Goal: Transaction & Acquisition: Purchase product/service

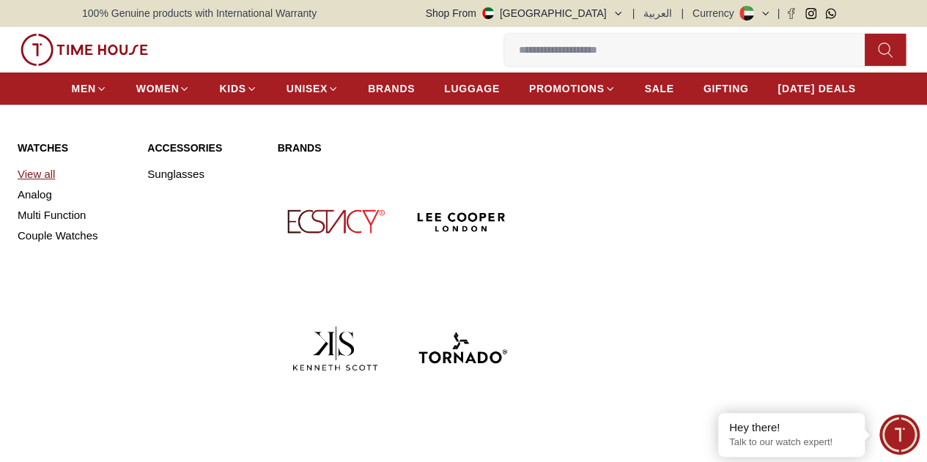
click at [38, 184] on link "View all" at bounding box center [74, 174] width 112 height 21
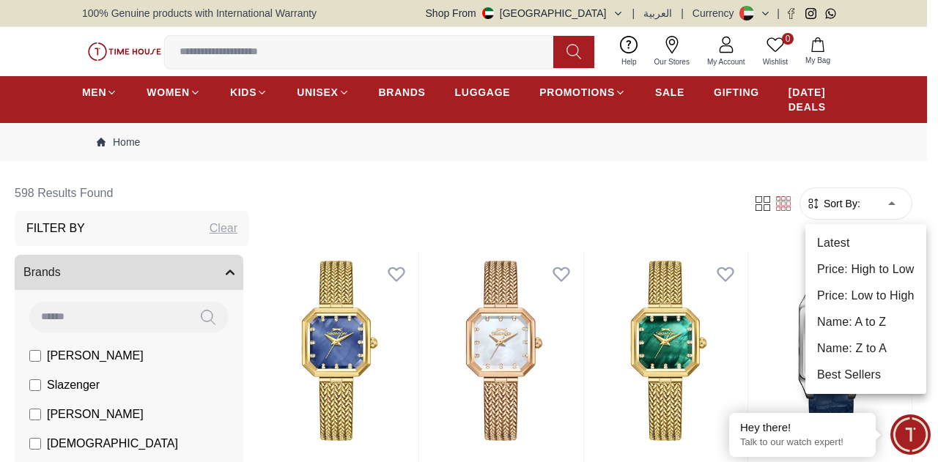
click at [857, 289] on li "Price: Low to High" at bounding box center [865, 296] width 121 height 26
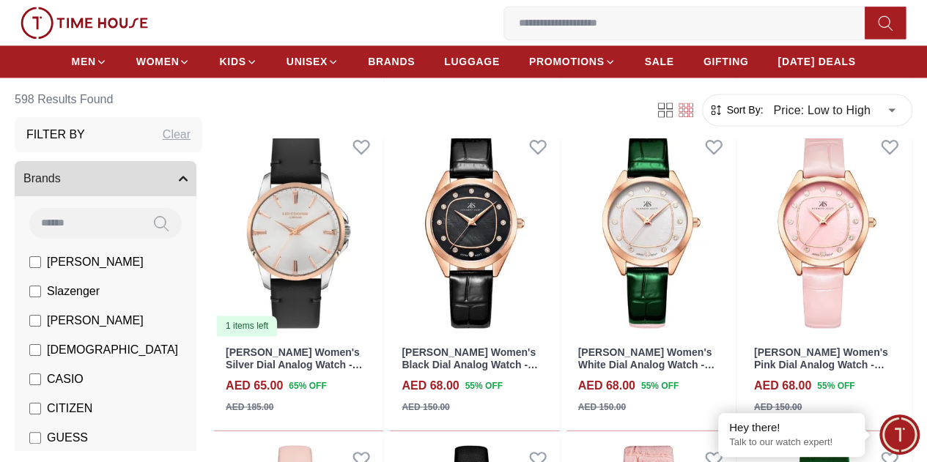
scroll to position [1047, 0]
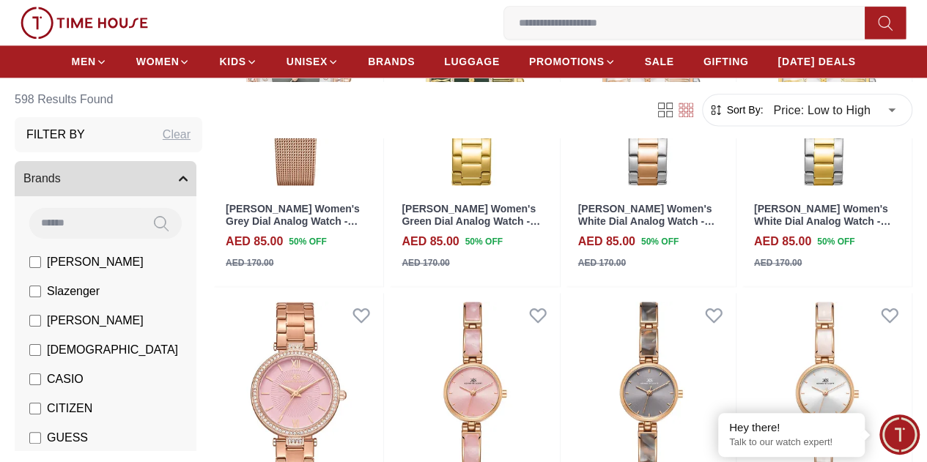
scroll to position [3715, 0]
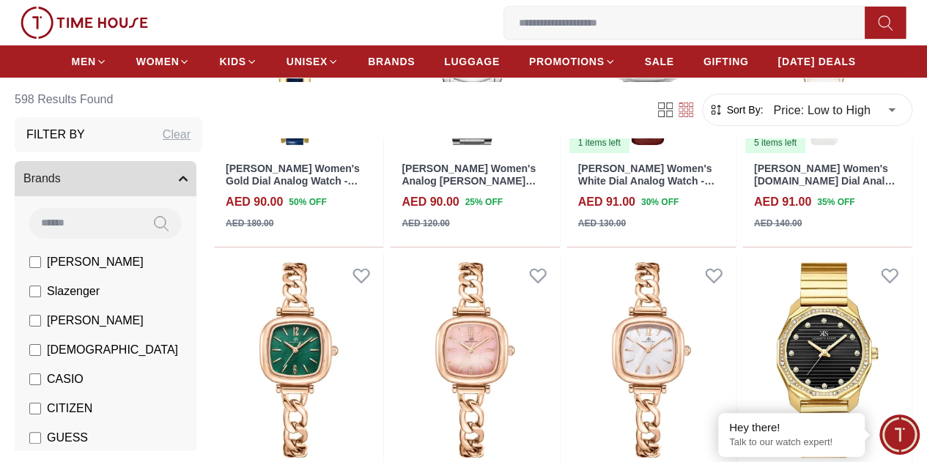
scroll to position [5631, 0]
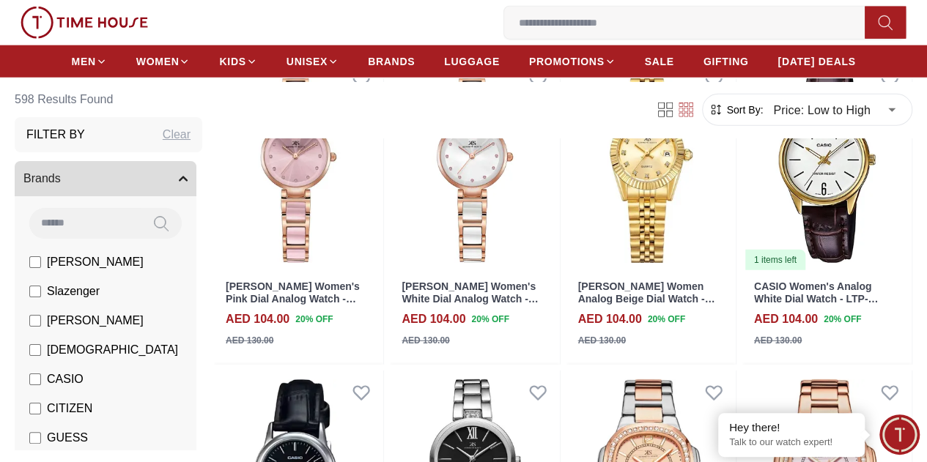
scroll to position [7372, 0]
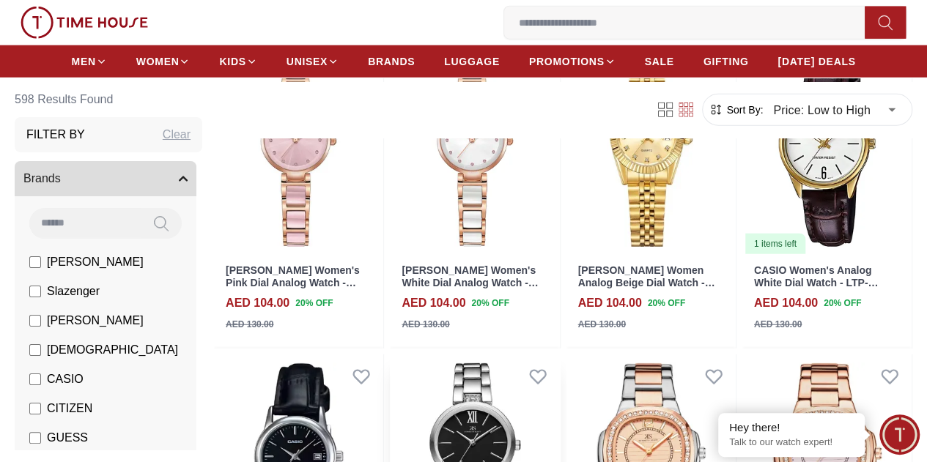
scroll to position [7715, 0]
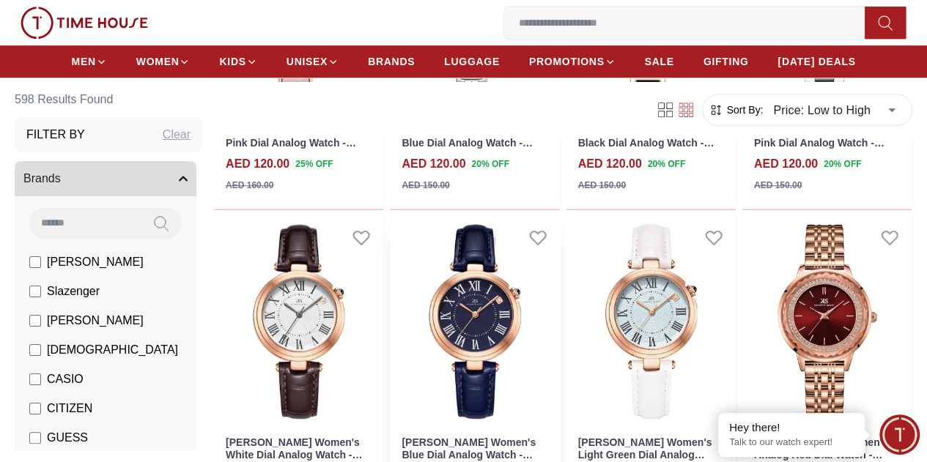
scroll to position [11921, 0]
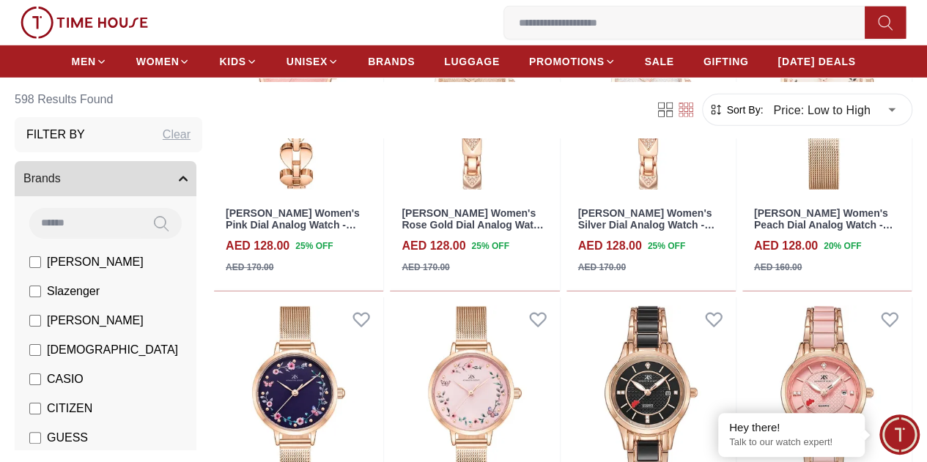
scroll to position [13379, 0]
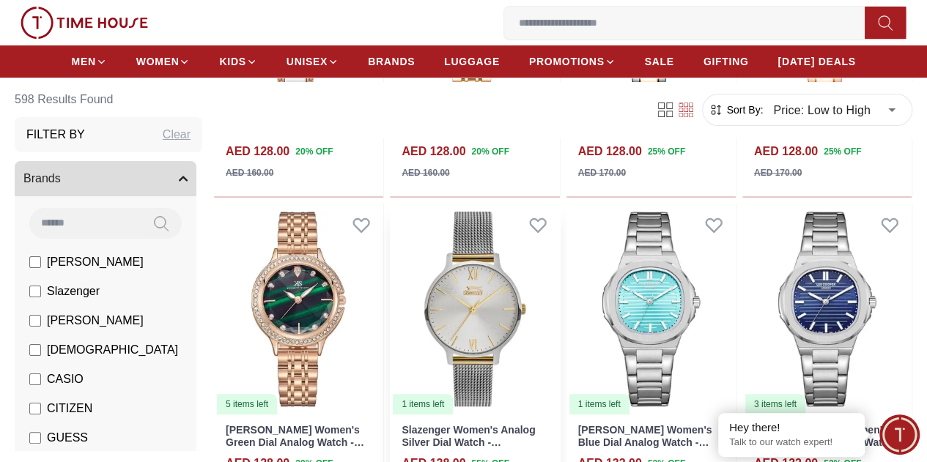
scroll to position [14379, 0]
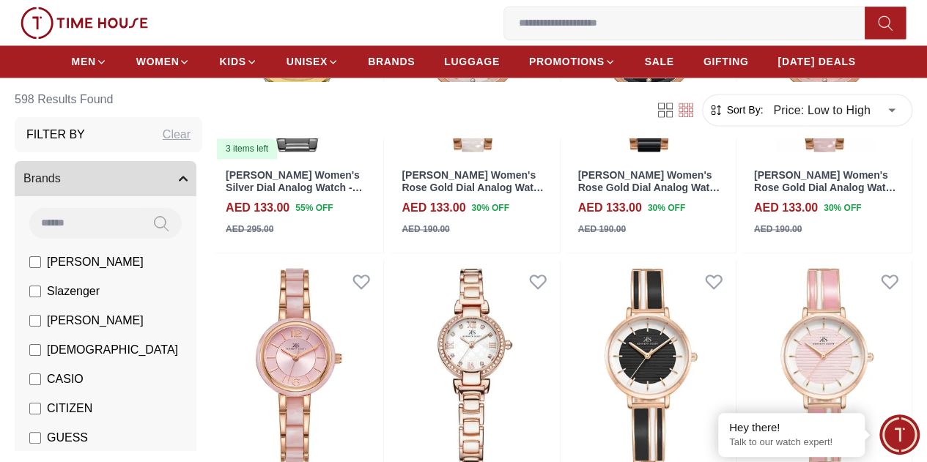
scroll to position [15306, 0]
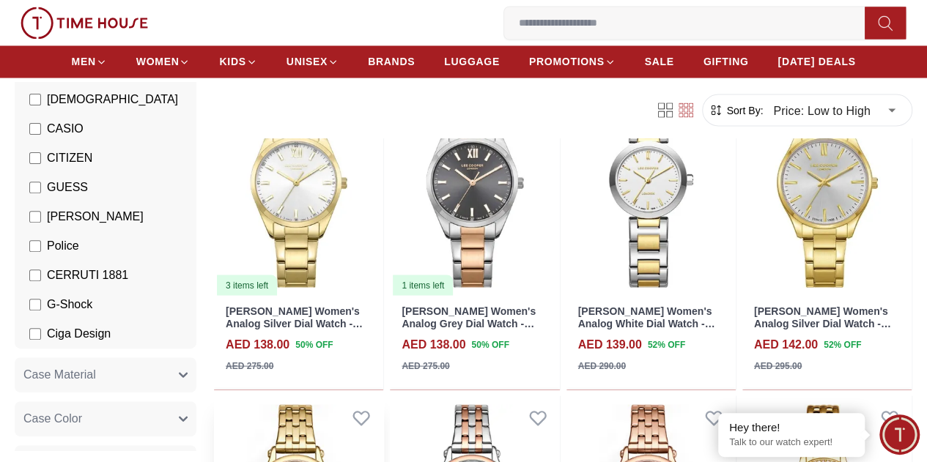
scroll to position [17969, 0]
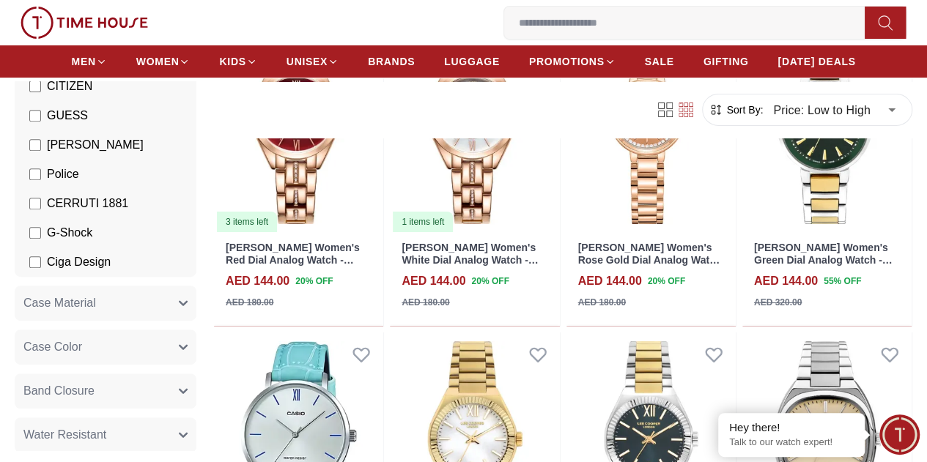
scroll to position [323, 0]
click at [171, 313] on button "Case Material" at bounding box center [106, 302] width 182 height 35
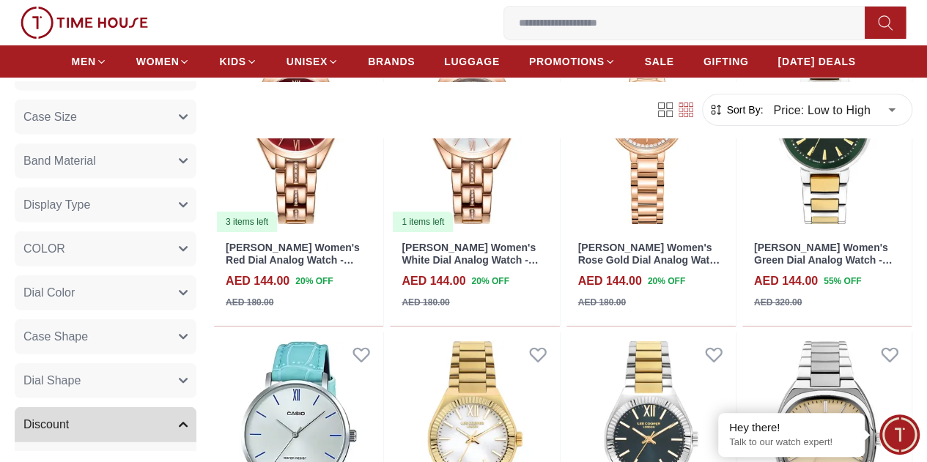
scroll to position [1890, 0]
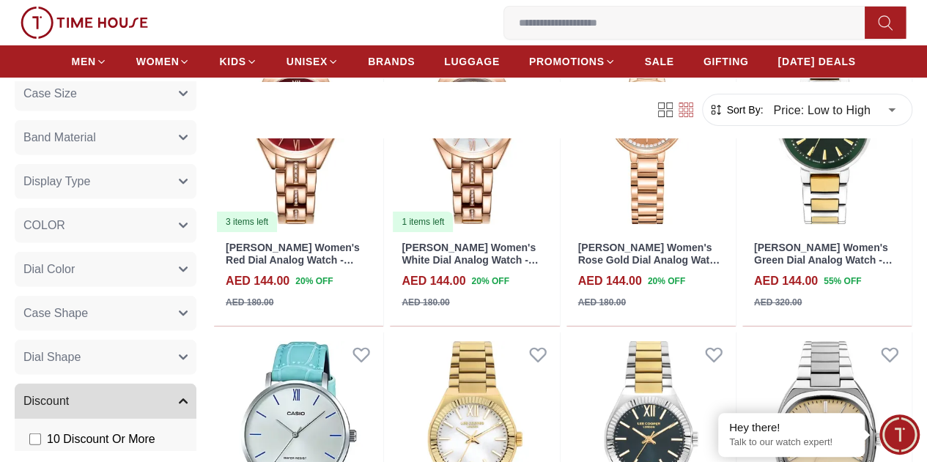
click at [113, 347] on button "Dial Shape" at bounding box center [106, 357] width 182 height 35
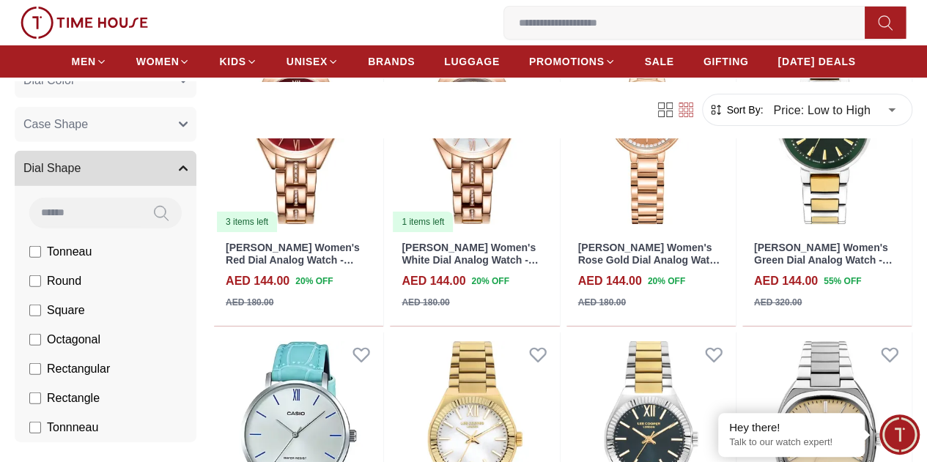
scroll to position [2147, 0]
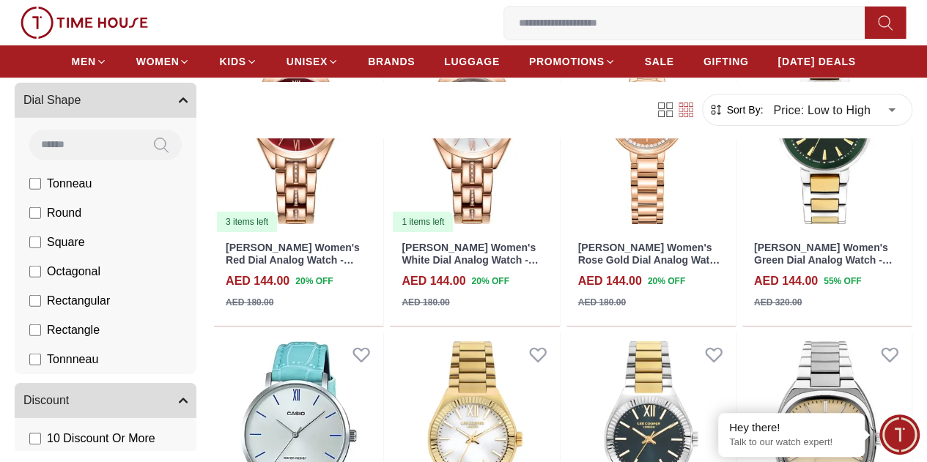
click at [72, 234] on span "Square" at bounding box center [66, 243] width 38 height 18
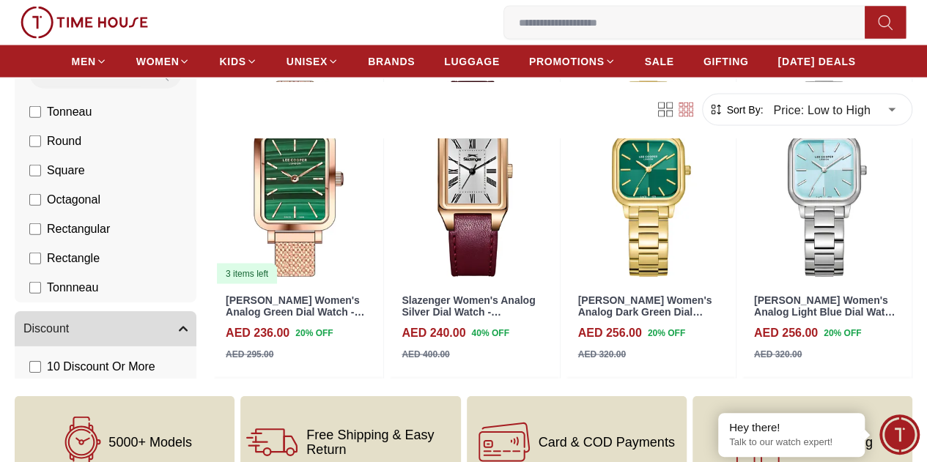
scroll to position [1404, 0]
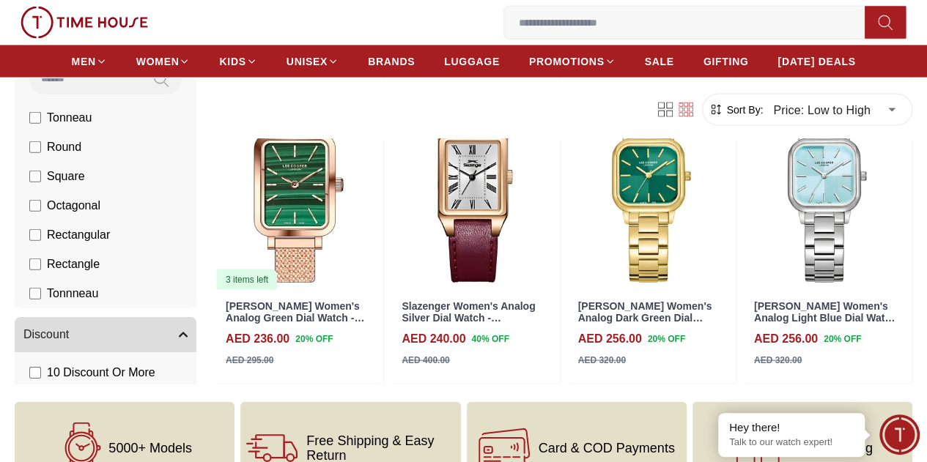
click at [86, 191] on li "Octagonal" at bounding box center [109, 205] width 176 height 29
click at [26, 191] on li "Octagonal" at bounding box center [109, 205] width 176 height 29
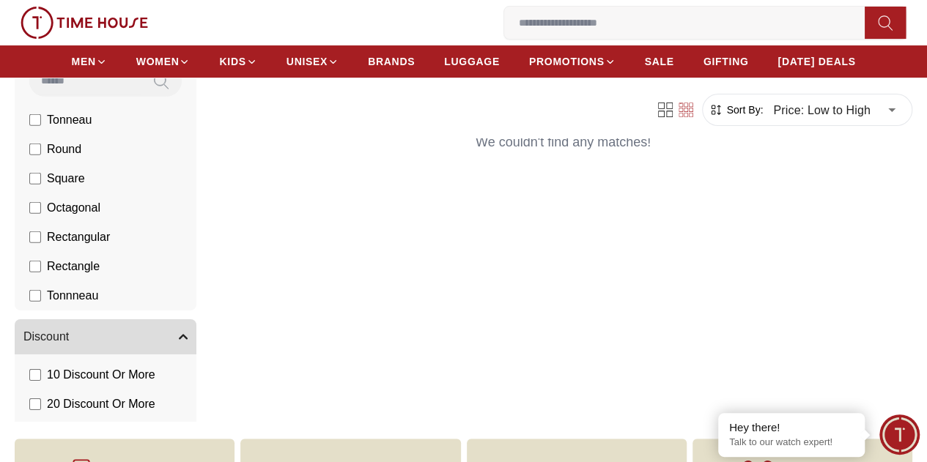
scroll to position [2203, 0]
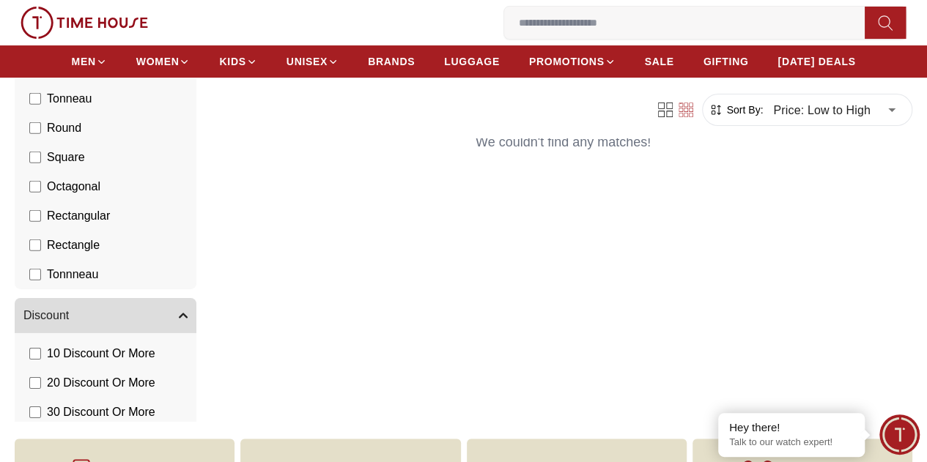
click at [64, 284] on span "Tonnneau" at bounding box center [72, 275] width 51 height 18
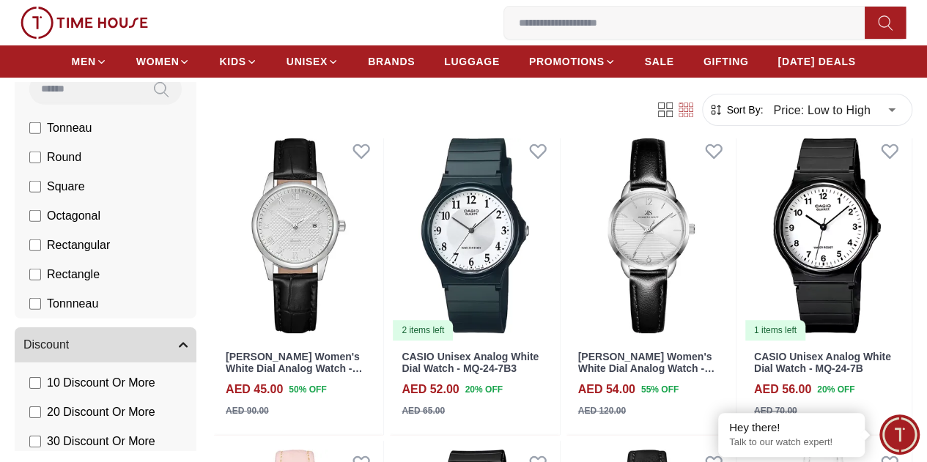
click at [73, 218] on span "Octagonal" at bounding box center [73, 216] width 53 height 18
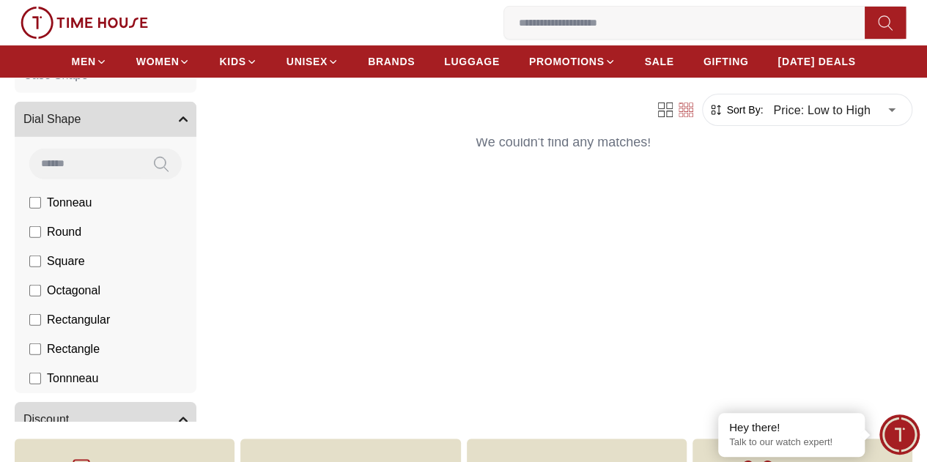
scroll to position [2098, 0]
click at [77, 272] on span "Square" at bounding box center [66, 263] width 38 height 18
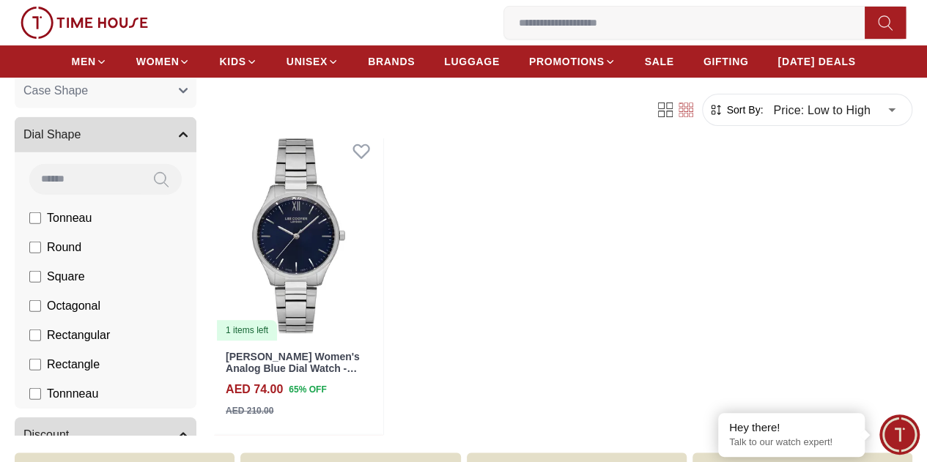
click at [48, 401] on span "Tonnneau" at bounding box center [72, 394] width 51 height 18
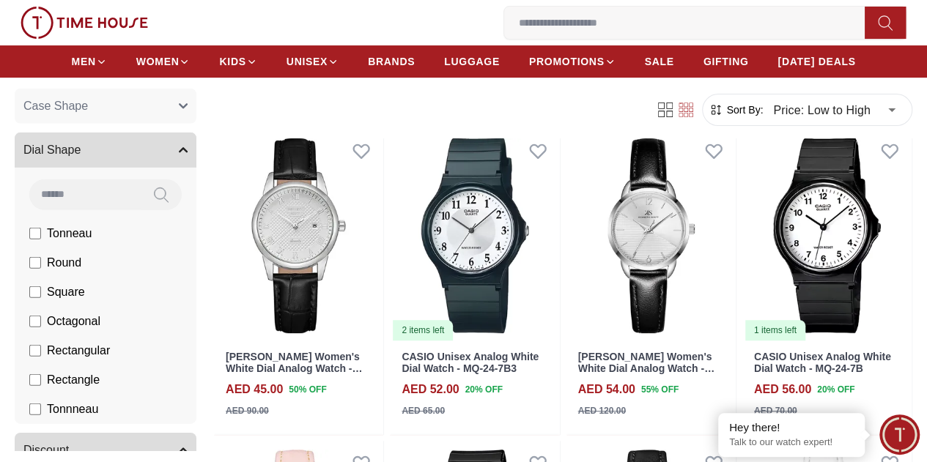
click at [66, 370] on li "Rectangle" at bounding box center [109, 380] width 176 height 29
click at [53, 380] on span "Rectangle" at bounding box center [73, 380] width 53 height 18
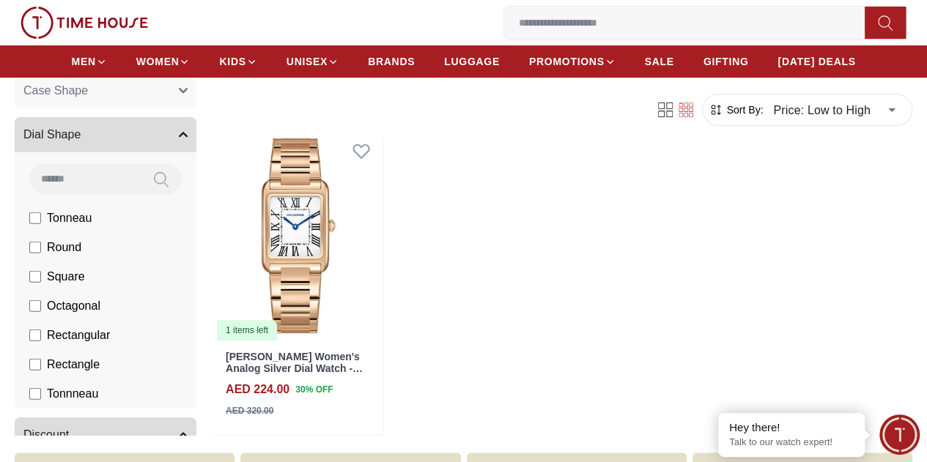
click at [72, 341] on span "Rectangular" at bounding box center [78, 336] width 63 height 18
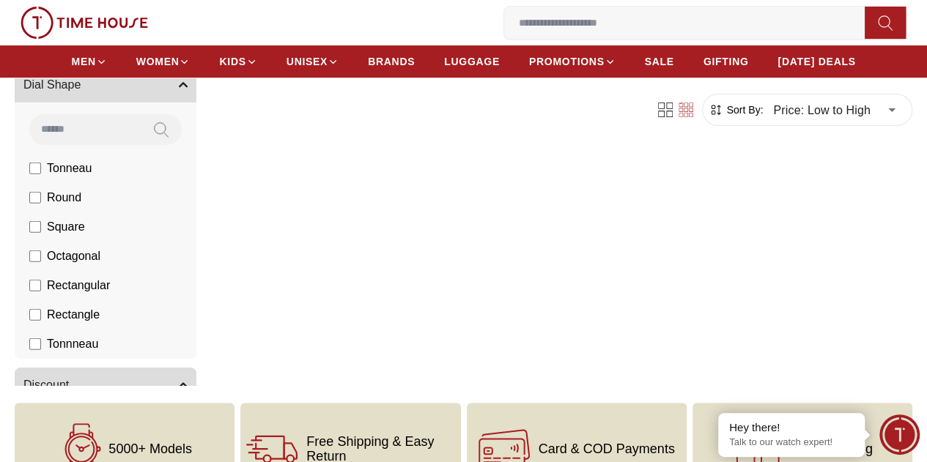
scroll to position [176, 0]
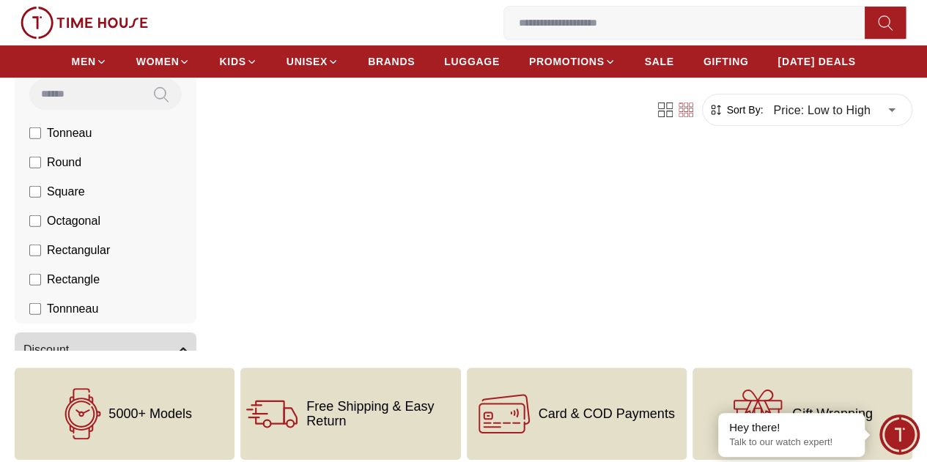
click at [78, 289] on span "Rectangle" at bounding box center [73, 280] width 53 height 18
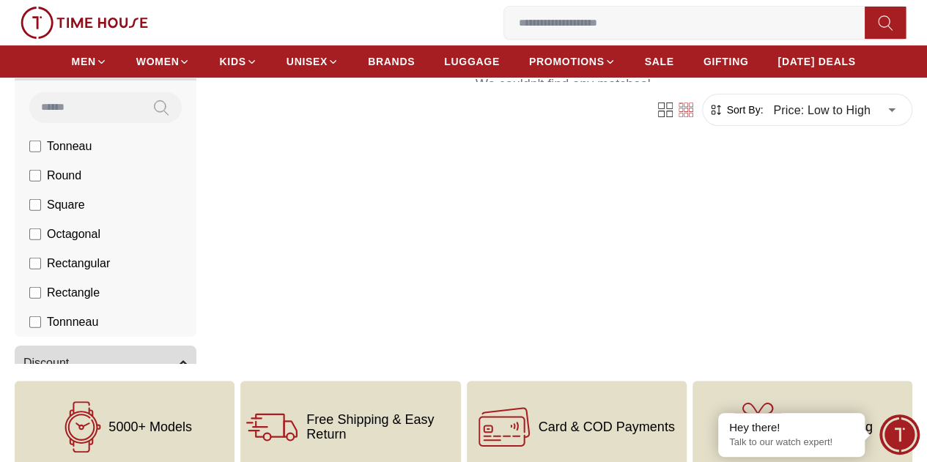
scroll to position [166, 0]
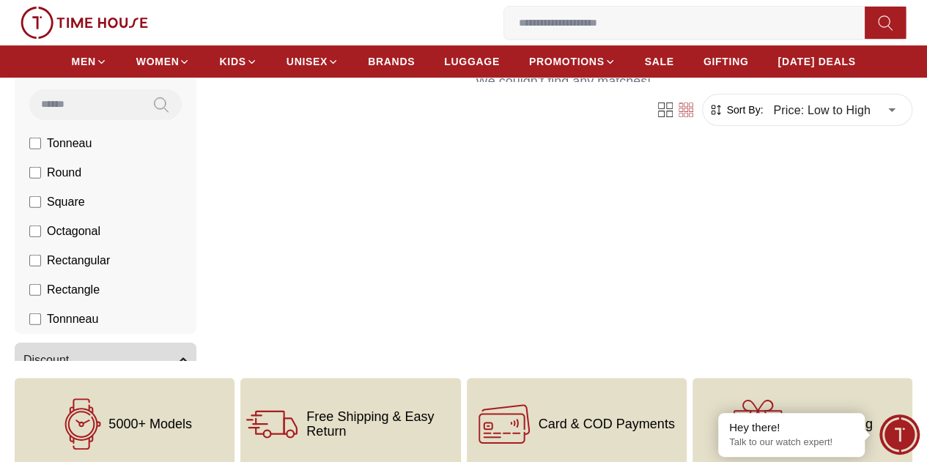
click at [95, 270] on span "Rectangular" at bounding box center [78, 261] width 63 height 18
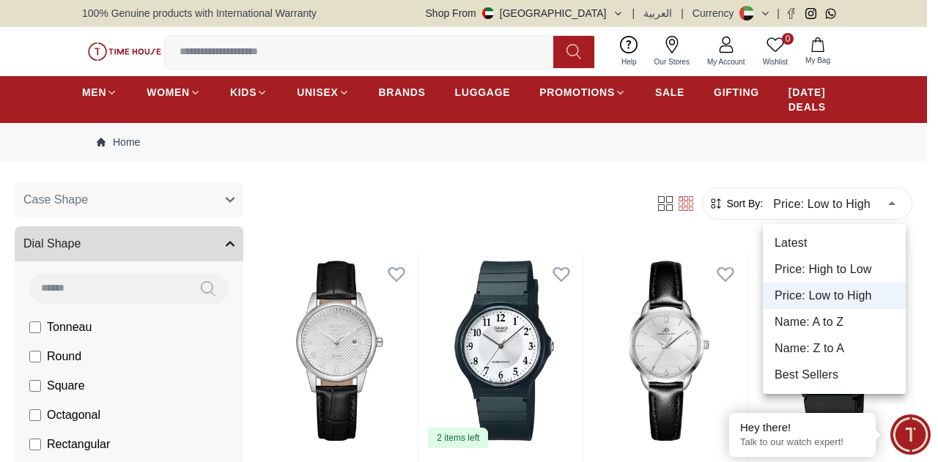
click at [822, 264] on li "Price: High to Low" at bounding box center [834, 269] width 143 height 26
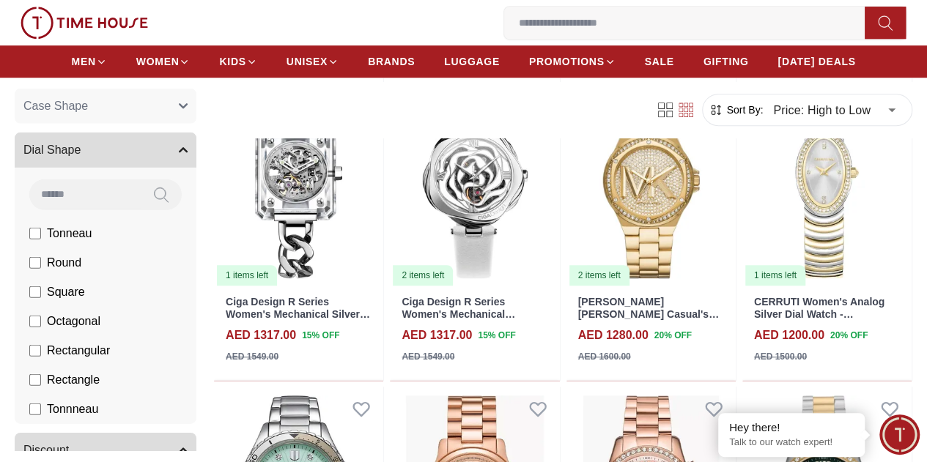
scroll to position [473, 0]
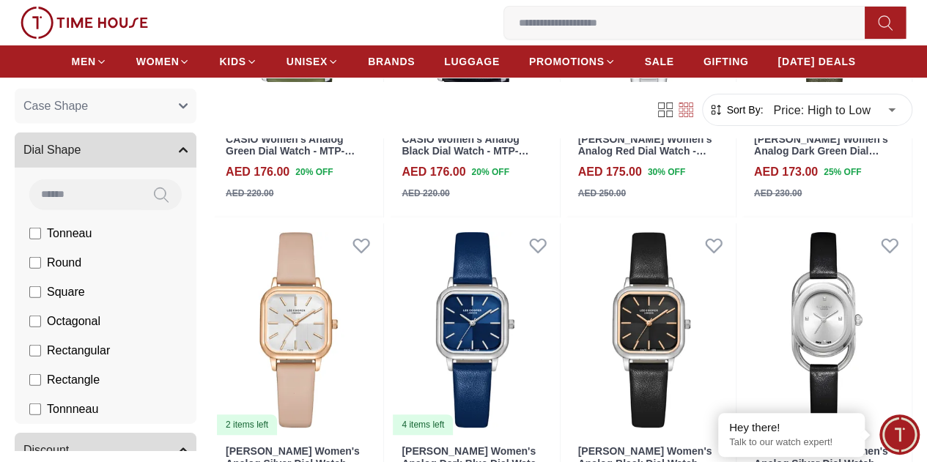
scroll to position [2944, 0]
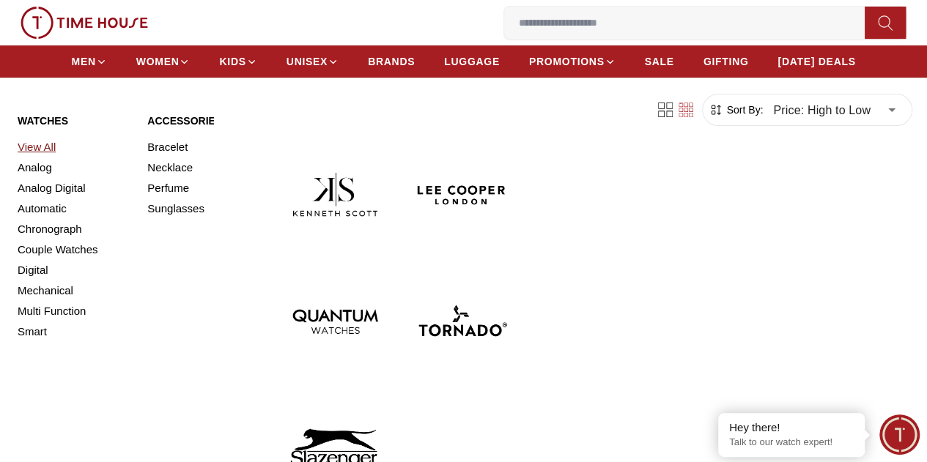
click at [49, 158] on link "View All" at bounding box center [74, 147] width 112 height 21
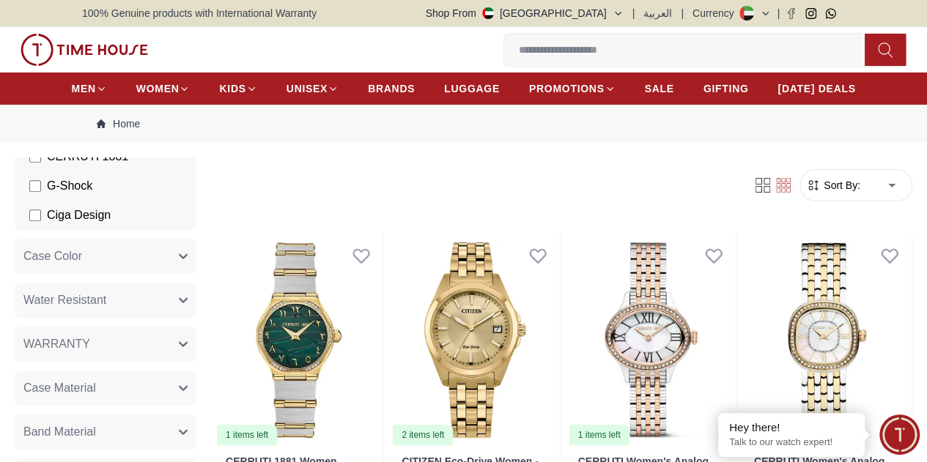
scroll to position [703, 0]
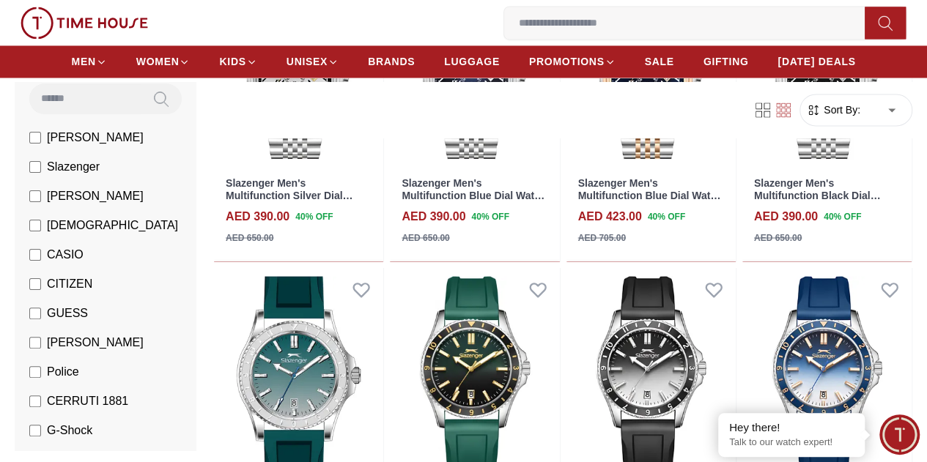
scroll to position [191, 0]
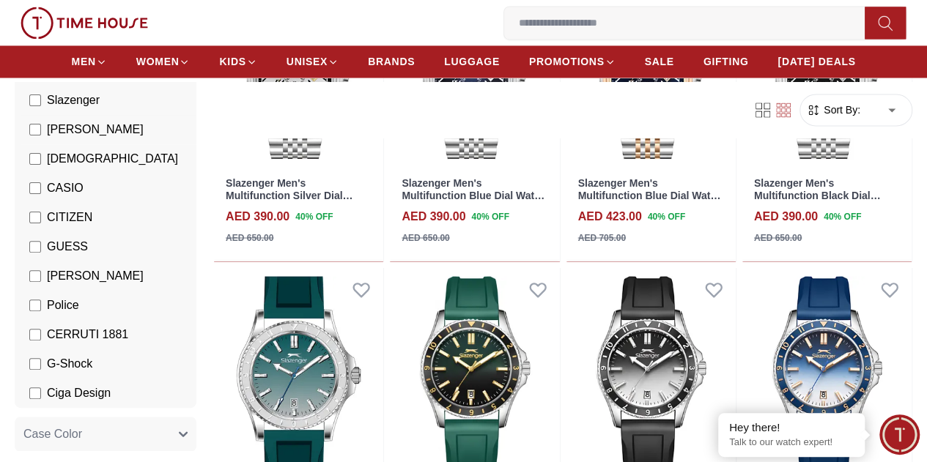
click at [108, 128] on span "[PERSON_NAME]" at bounding box center [95, 130] width 97 height 18
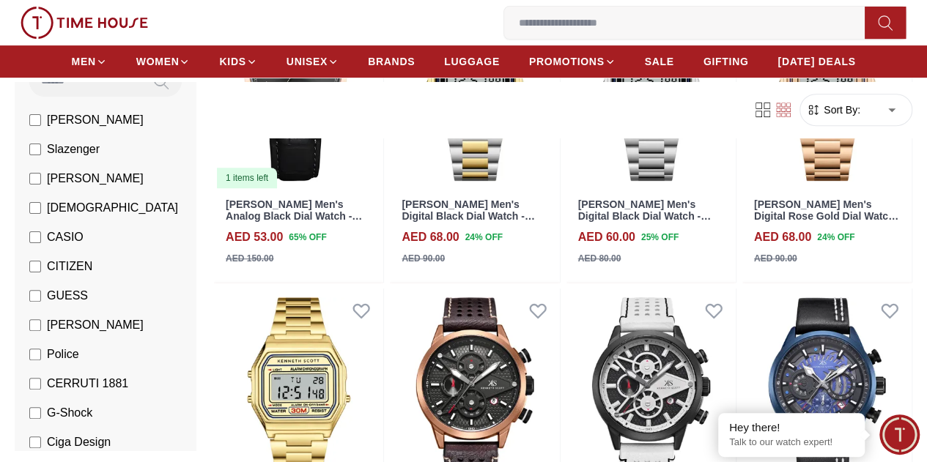
scroll to position [141, 0]
click at [64, 240] on span "CASIO" at bounding box center [65, 238] width 37 height 18
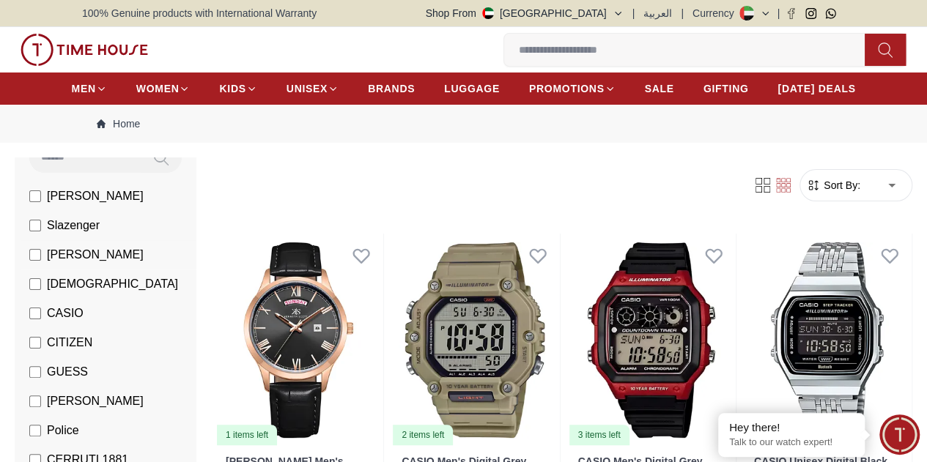
click at [67, 264] on span "[PERSON_NAME]" at bounding box center [95, 255] width 97 height 18
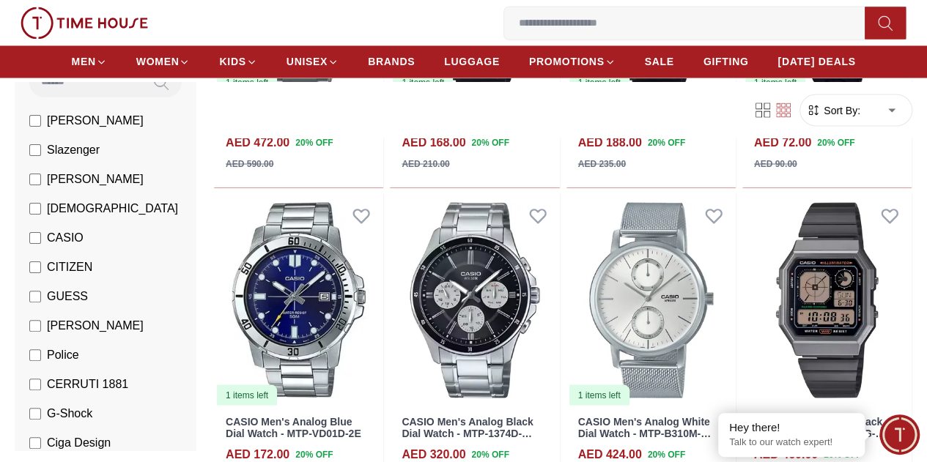
scroll to position [1295, 0]
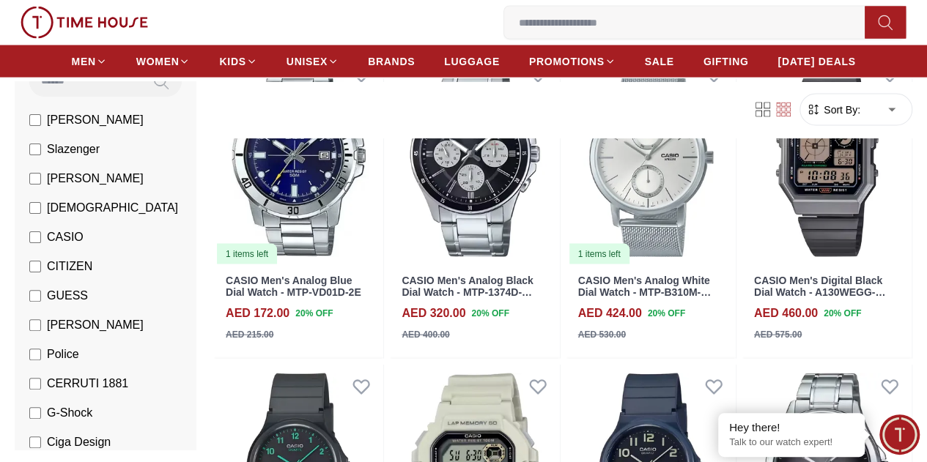
scroll to position [1622, 0]
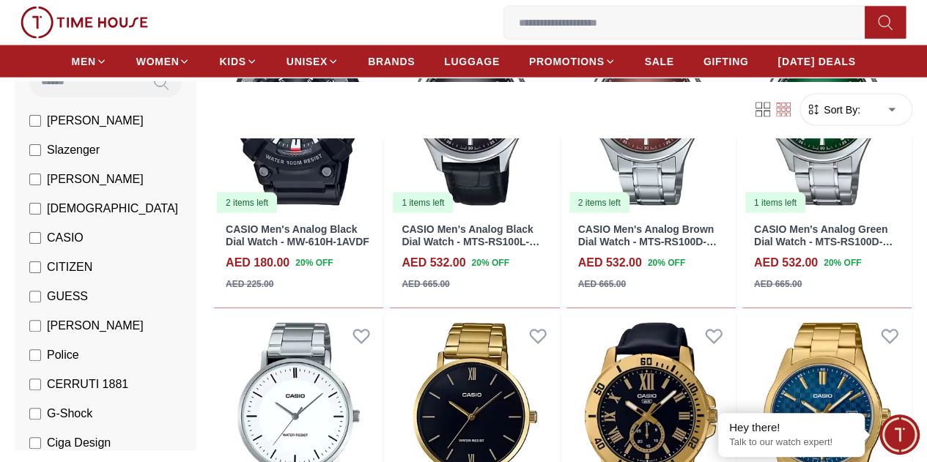
scroll to position [4540, 0]
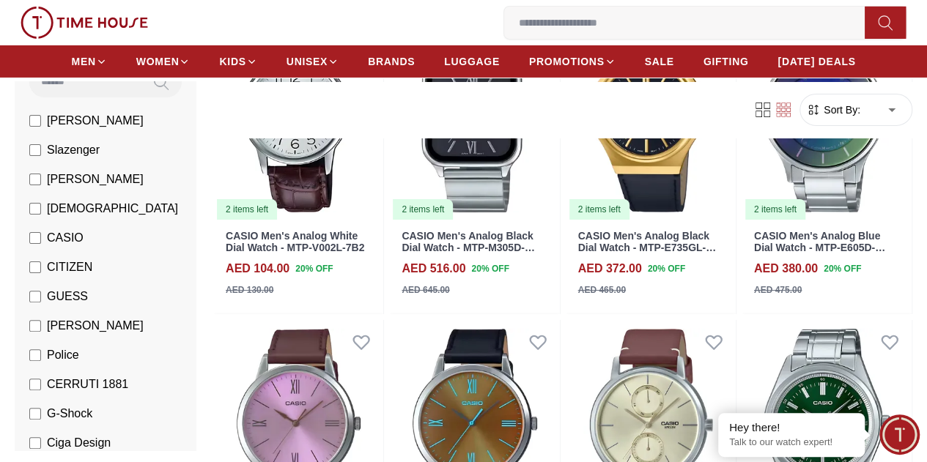
scroll to position [5223, 0]
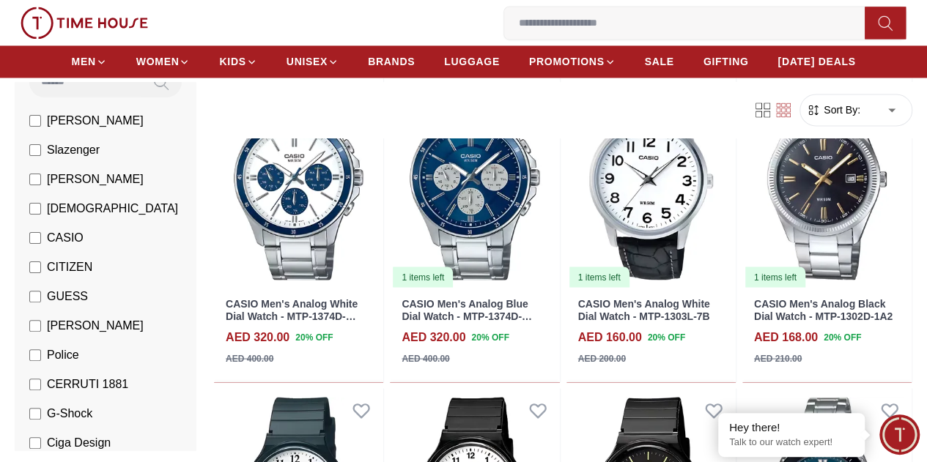
scroll to position [6723, 0]
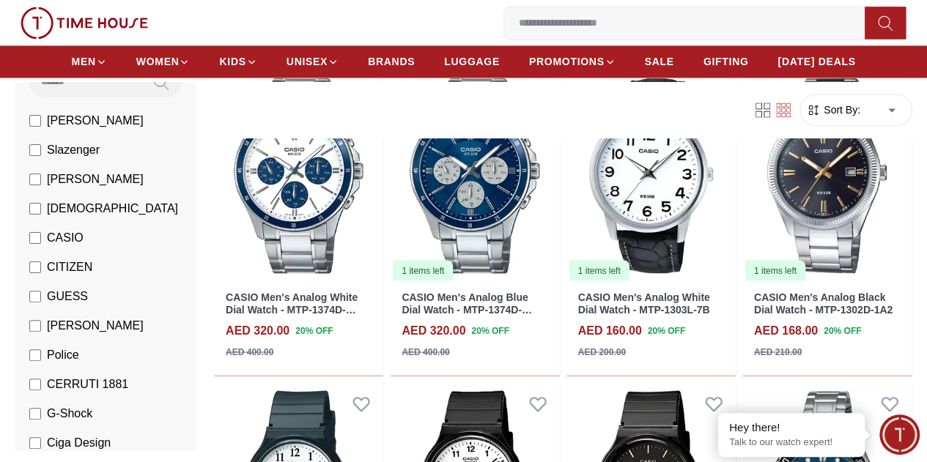
click at [856, 105] on span "Sort By:" at bounding box center [841, 110] width 40 height 15
click at [846, 112] on span "Sort By:" at bounding box center [841, 110] width 40 height 15
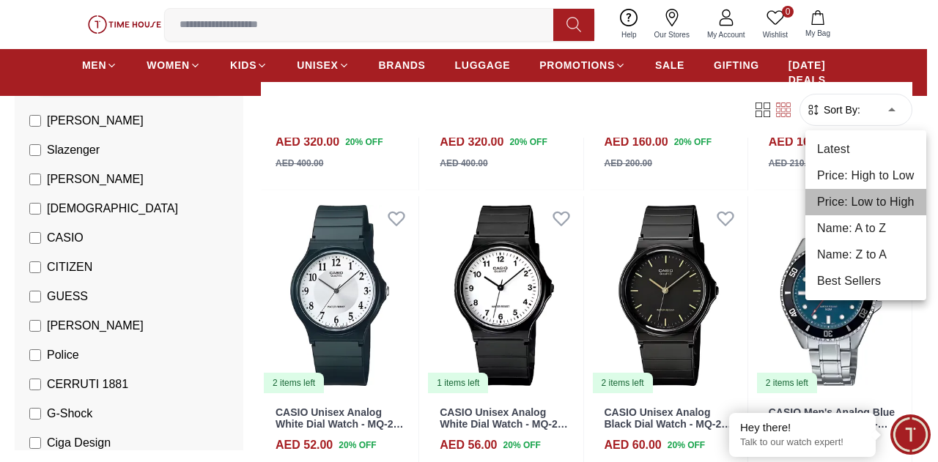
click at [853, 201] on li "Price: Low to High" at bounding box center [865, 202] width 121 height 26
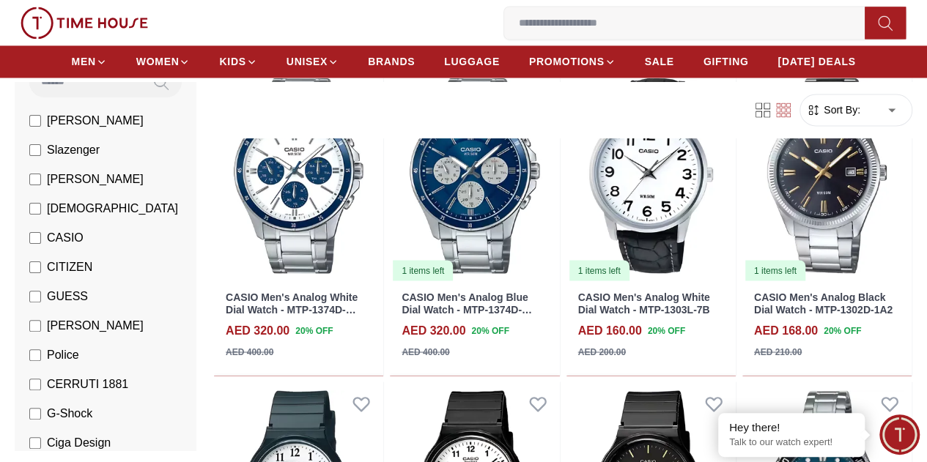
type input "*"
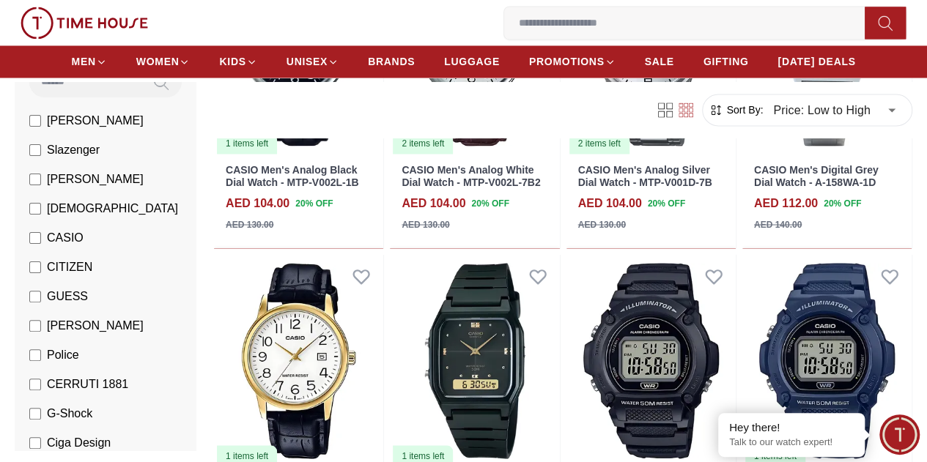
scroll to position [1239, 0]
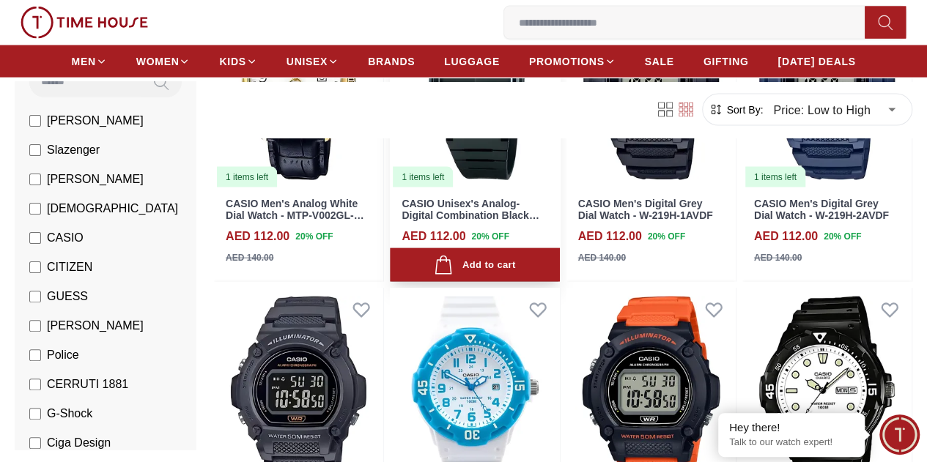
scroll to position [1664, 0]
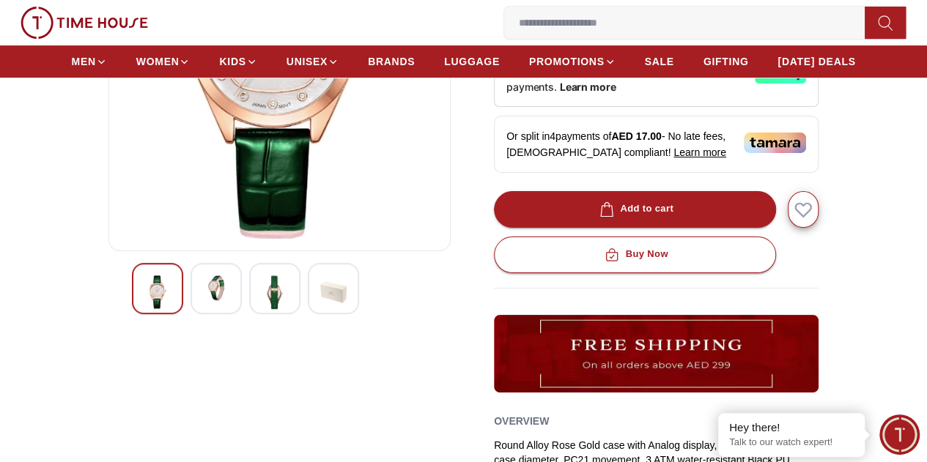
scroll to position [323, 0]
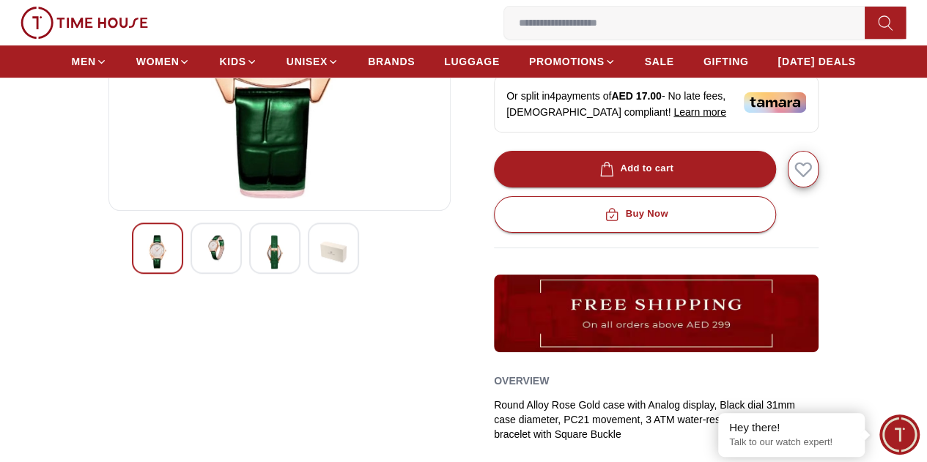
click at [320, 269] on img at bounding box center [333, 252] width 26 height 34
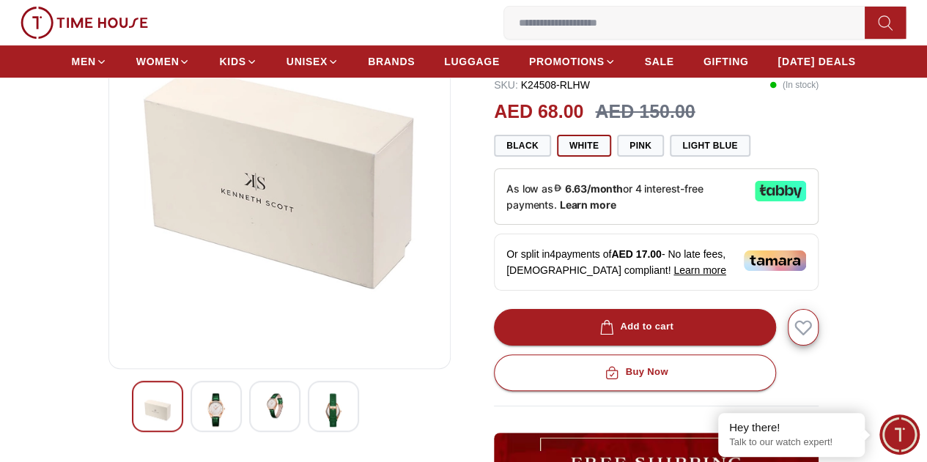
scroll to position [182, 0]
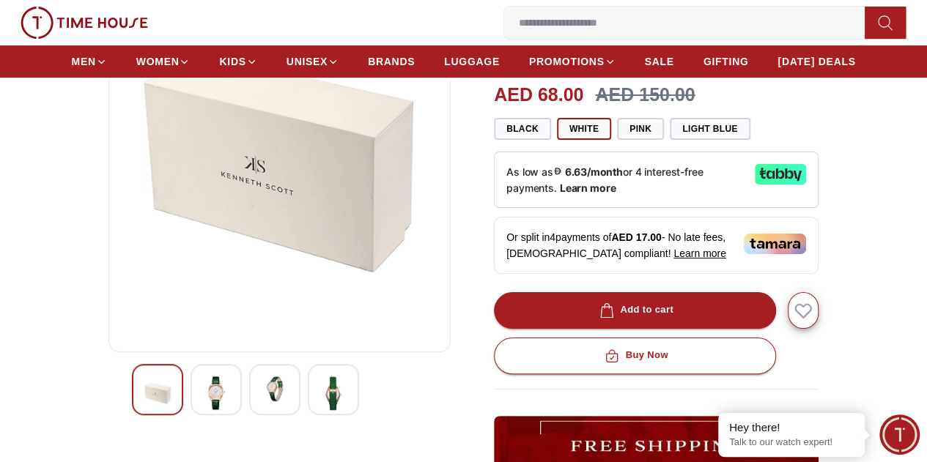
click at [264, 383] on div at bounding box center [274, 389] width 51 height 51
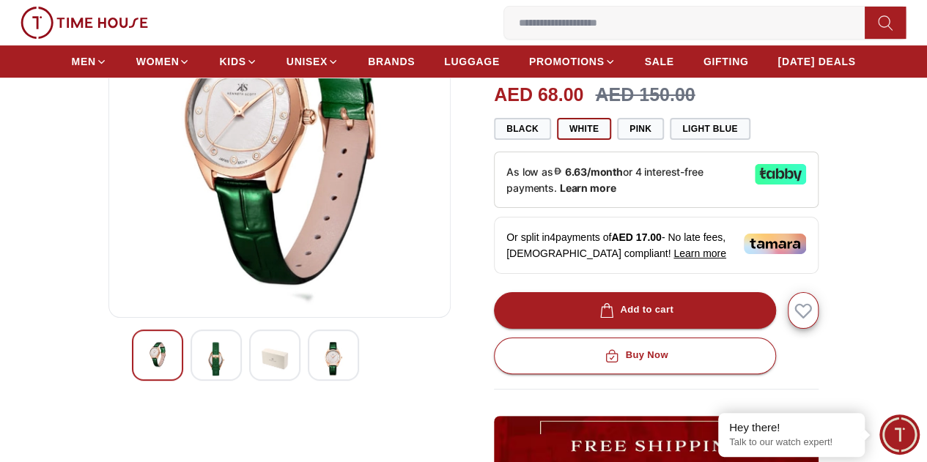
click at [203, 376] on img at bounding box center [216, 359] width 26 height 34
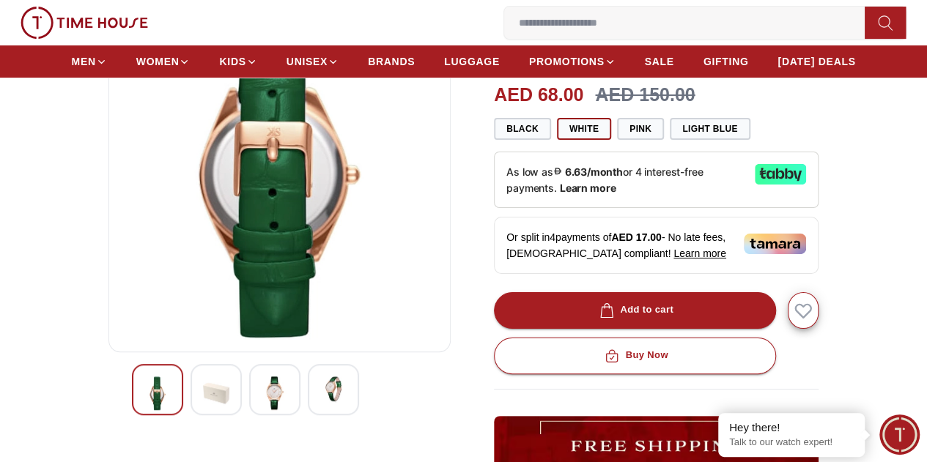
click at [147, 404] on div at bounding box center [157, 389] width 51 height 51
click at [160, 415] on div at bounding box center [279, 389] width 295 height 51
click at [203, 410] on img at bounding box center [216, 394] width 26 height 34
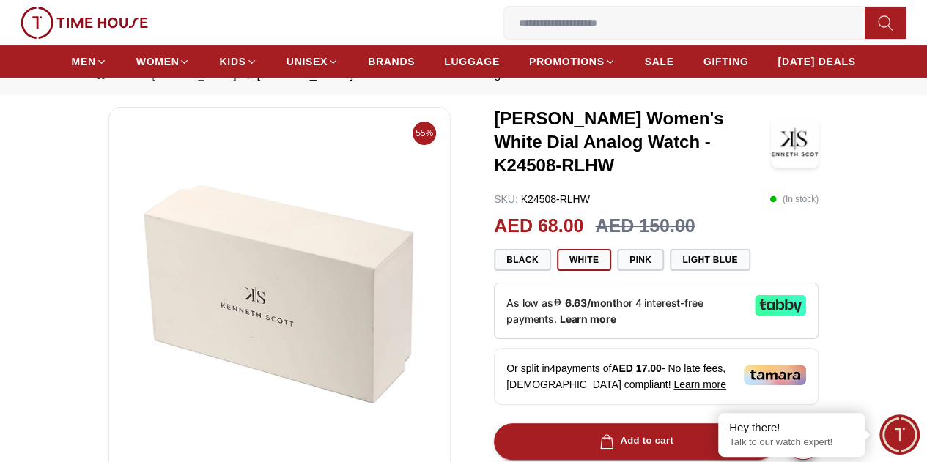
scroll to position [129, 0]
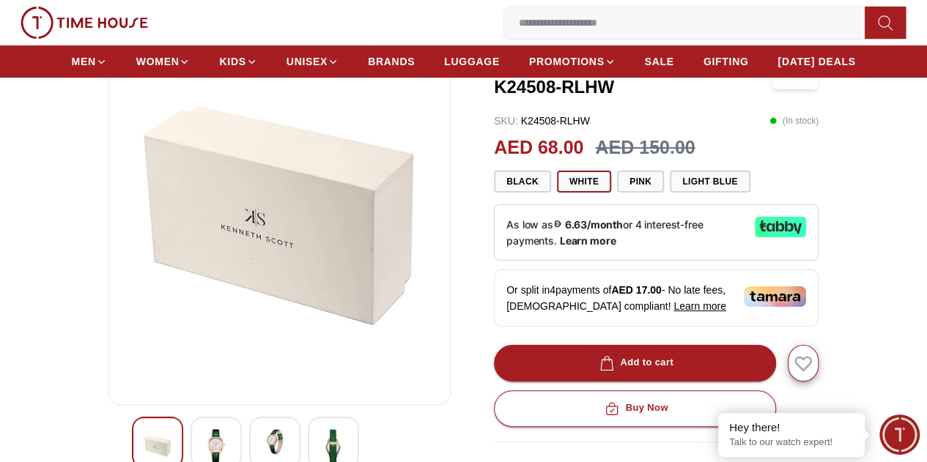
click at [251, 442] on div at bounding box center [274, 442] width 51 height 51
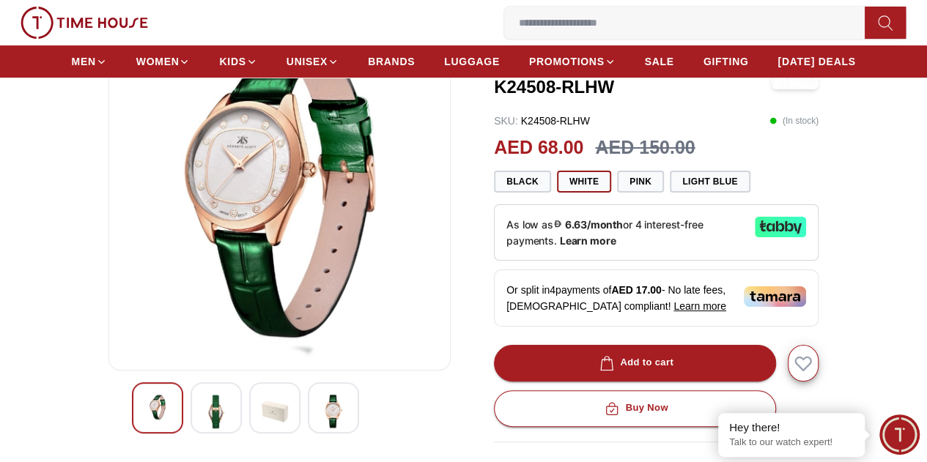
click at [320, 429] on img at bounding box center [333, 412] width 26 height 34
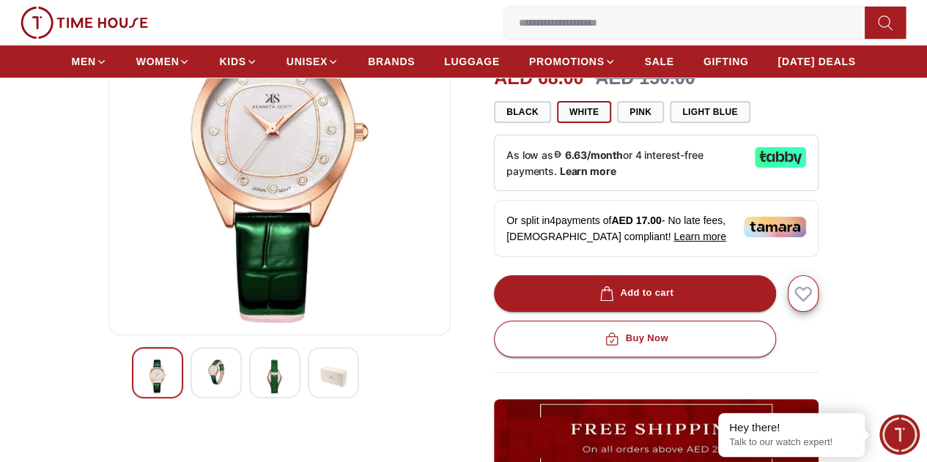
scroll to position [199, 0]
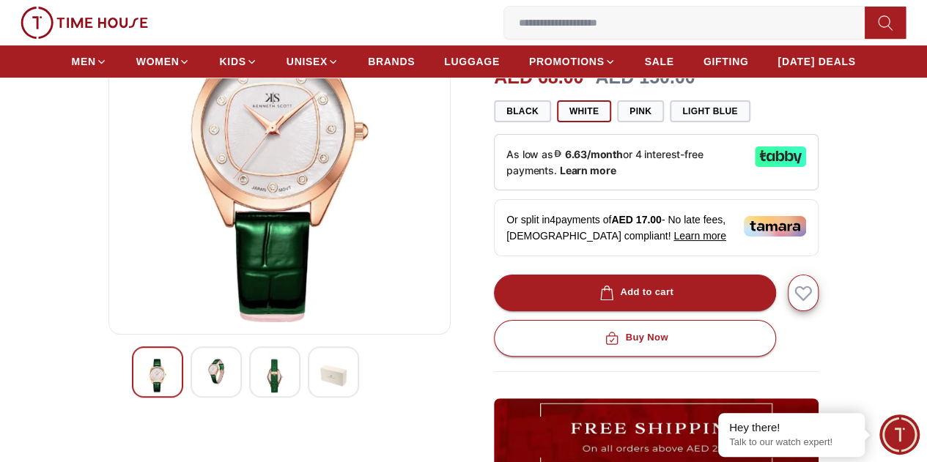
click at [262, 385] on img at bounding box center [275, 376] width 26 height 34
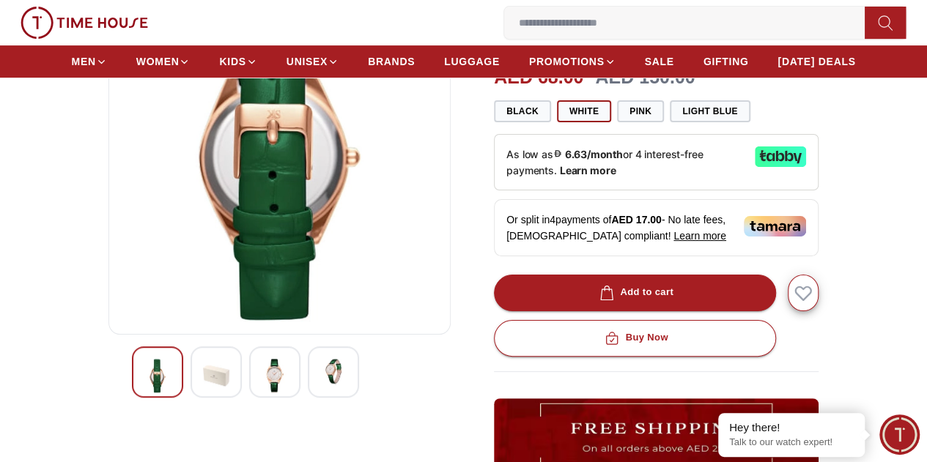
click at [203, 381] on img at bounding box center [216, 376] width 26 height 34
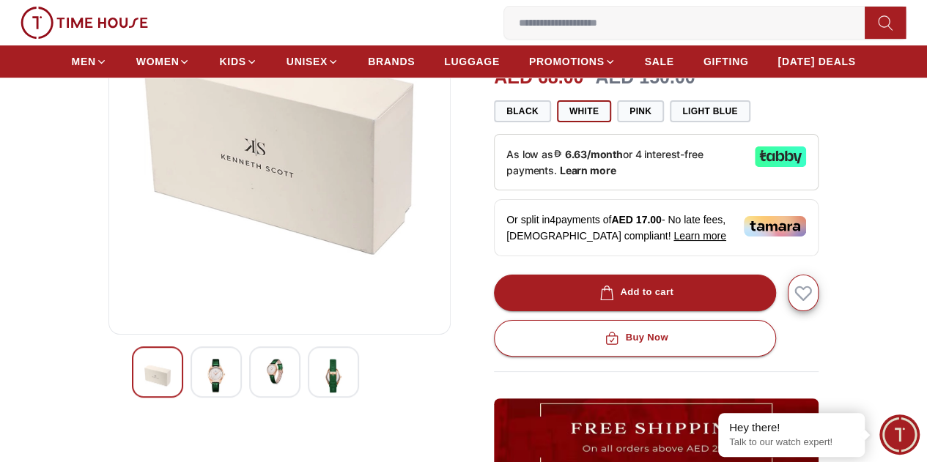
click at [146, 385] on div at bounding box center [157, 372] width 51 height 51
click at [203, 383] on img at bounding box center [216, 376] width 26 height 34
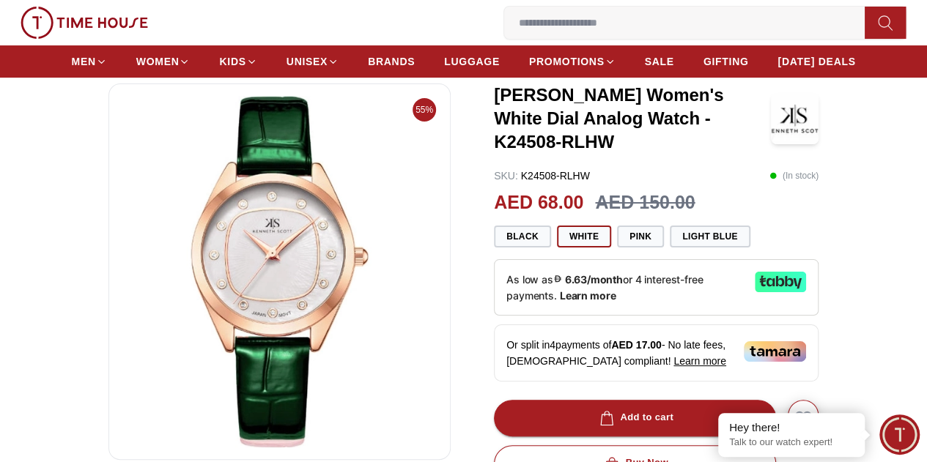
scroll to position [94, 0]
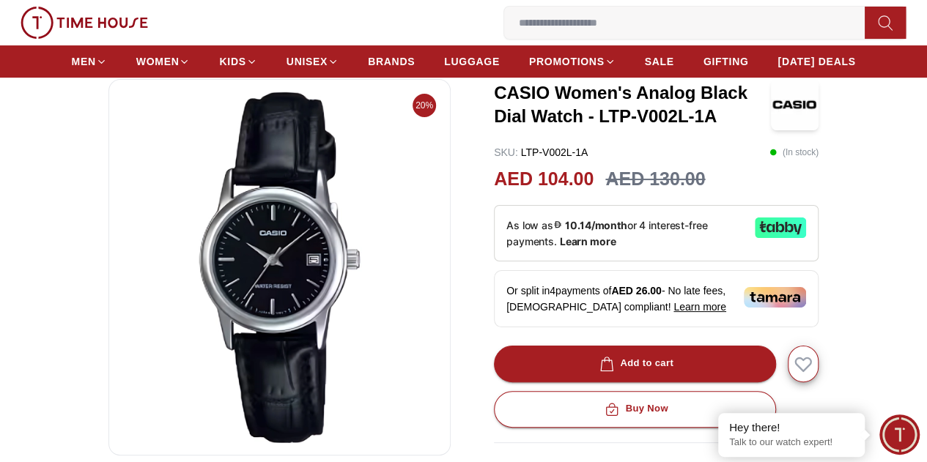
scroll to position [107, 0]
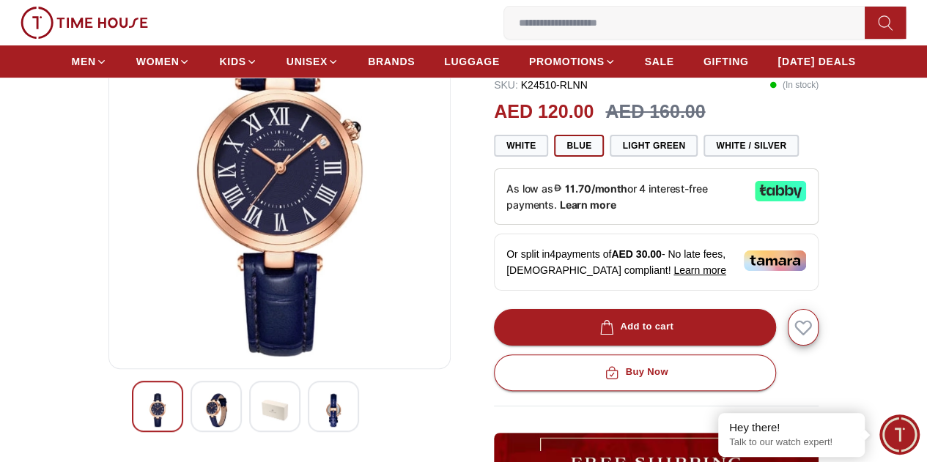
scroll to position [166, 0]
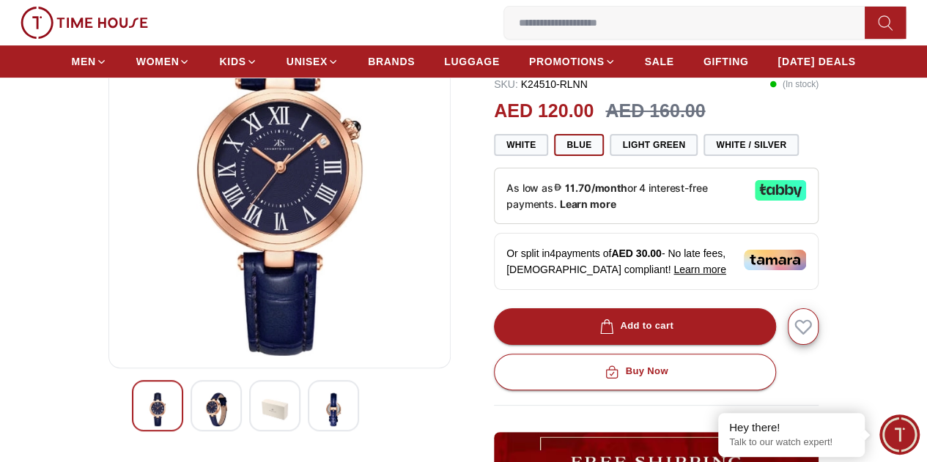
click at [320, 426] on img at bounding box center [333, 410] width 26 height 34
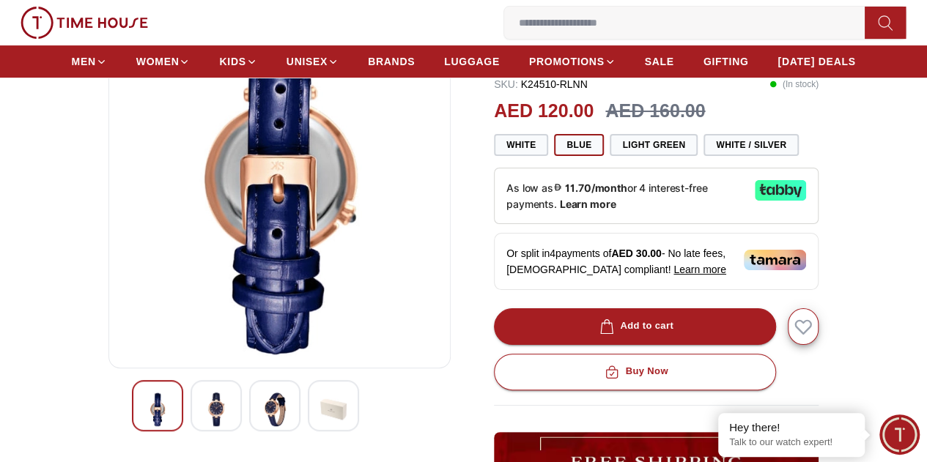
click at [249, 423] on div at bounding box center [274, 405] width 51 height 51
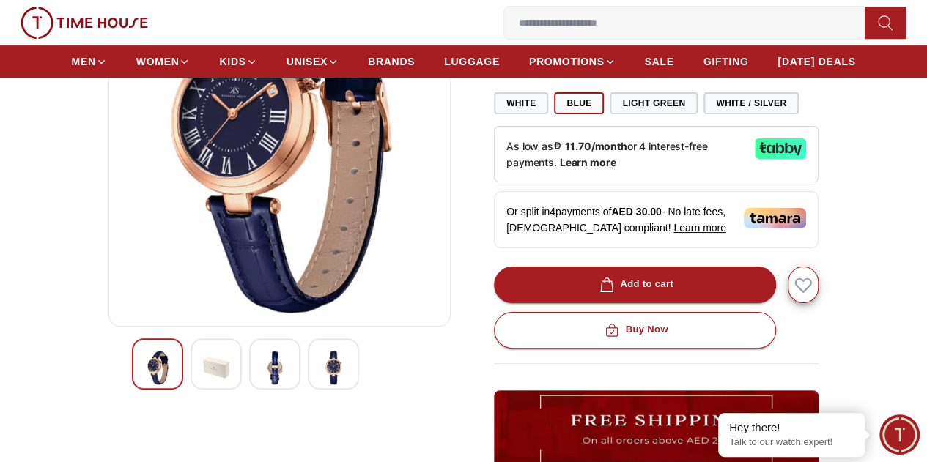
scroll to position [210, 0]
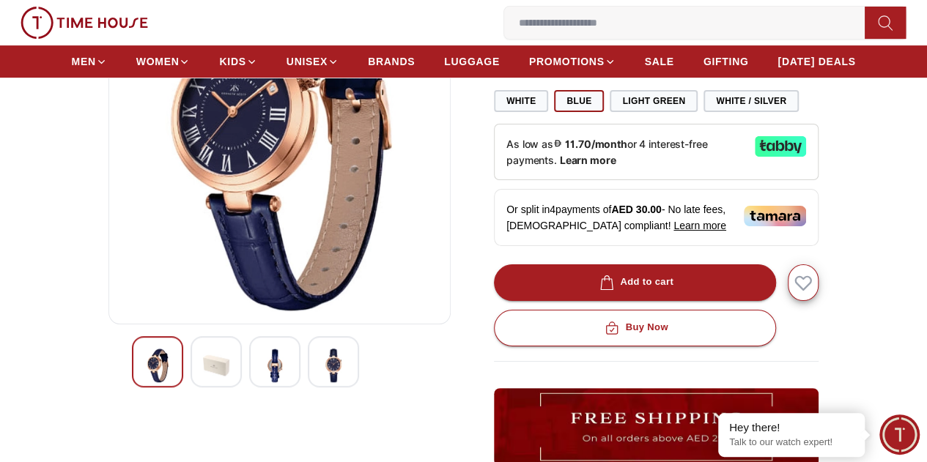
click at [150, 388] on div at bounding box center [157, 361] width 51 height 51
click at [320, 382] on img at bounding box center [333, 366] width 26 height 34
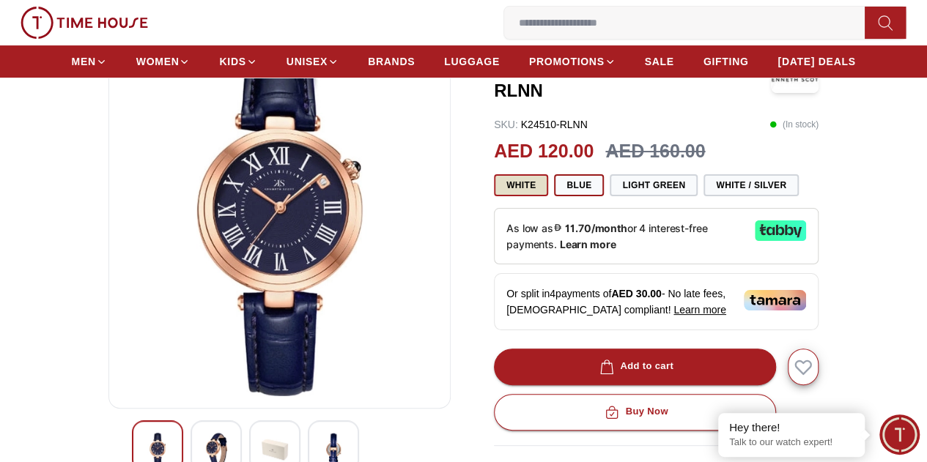
scroll to position [126, 0]
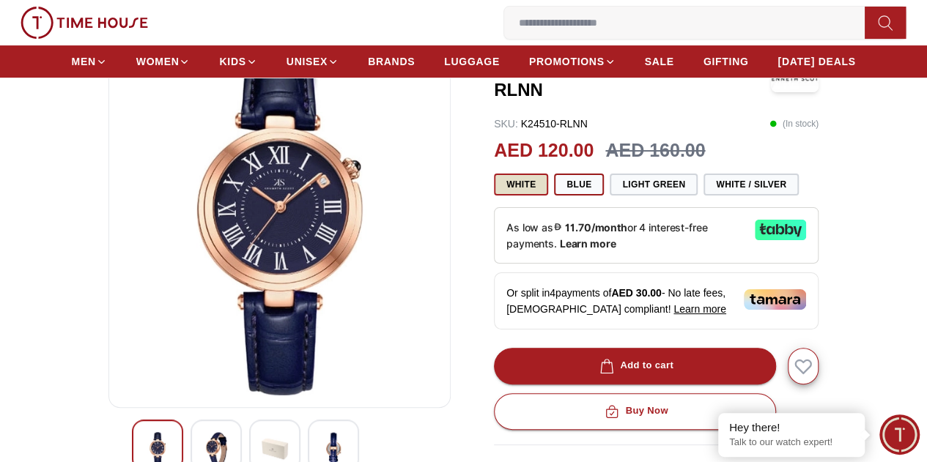
click at [510, 177] on button "White" at bounding box center [521, 185] width 54 height 22
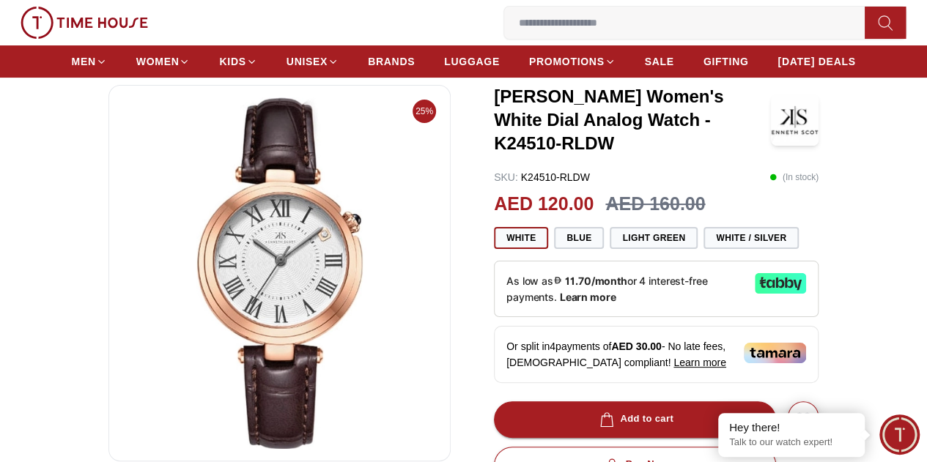
scroll to position [56, 0]
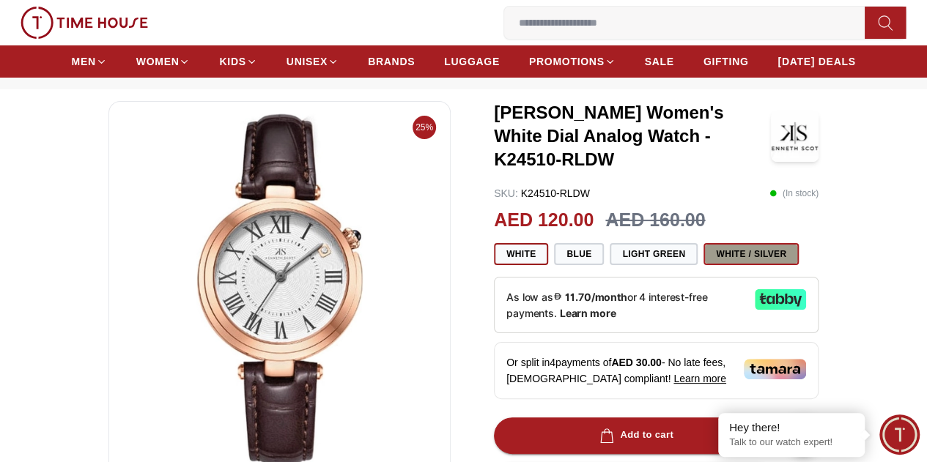
click at [739, 257] on button "White / Silver" at bounding box center [750, 254] width 95 height 22
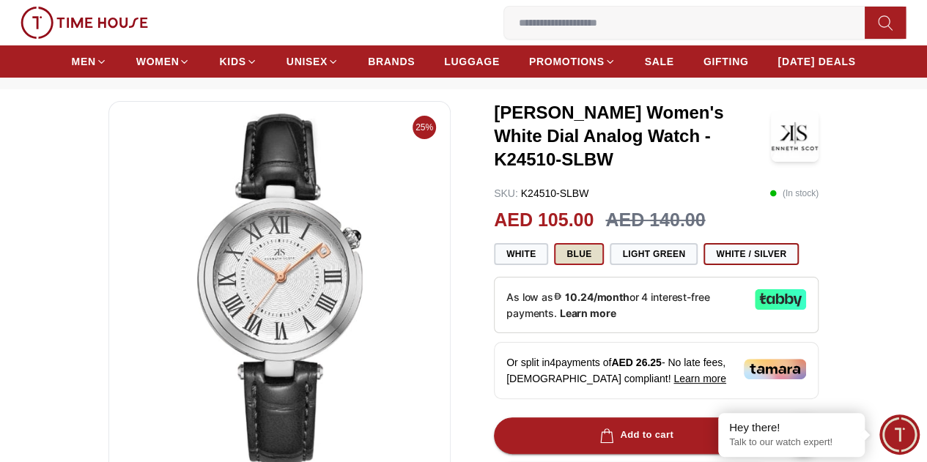
click at [584, 248] on button "Blue" at bounding box center [579, 254] width 50 height 22
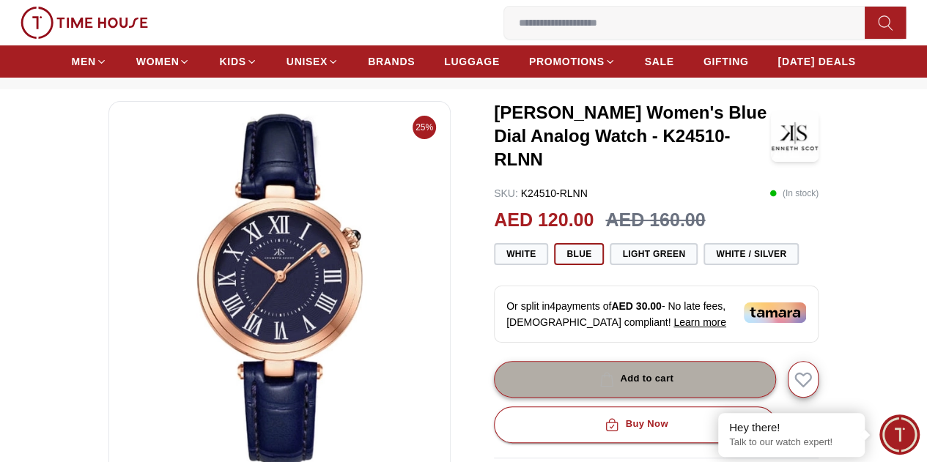
click at [629, 365] on button "Add to cart" at bounding box center [635, 379] width 282 height 37
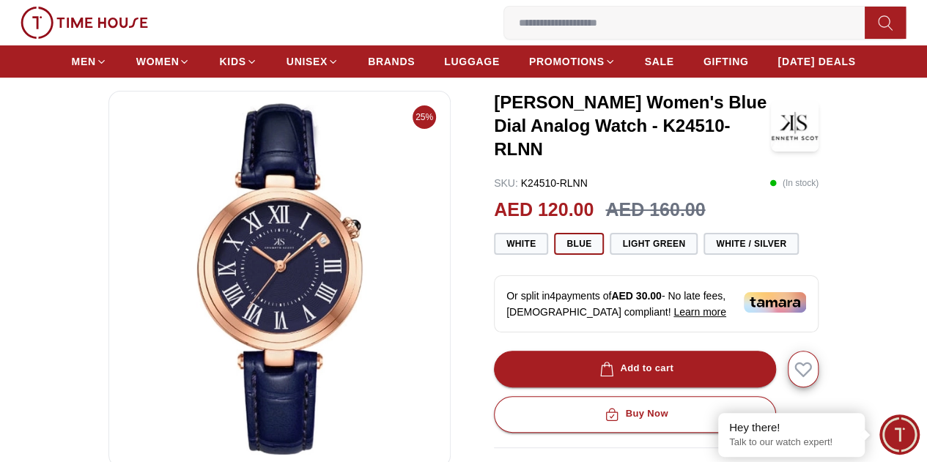
scroll to position [75, 0]
